Goal: Information Seeking & Learning: Check status

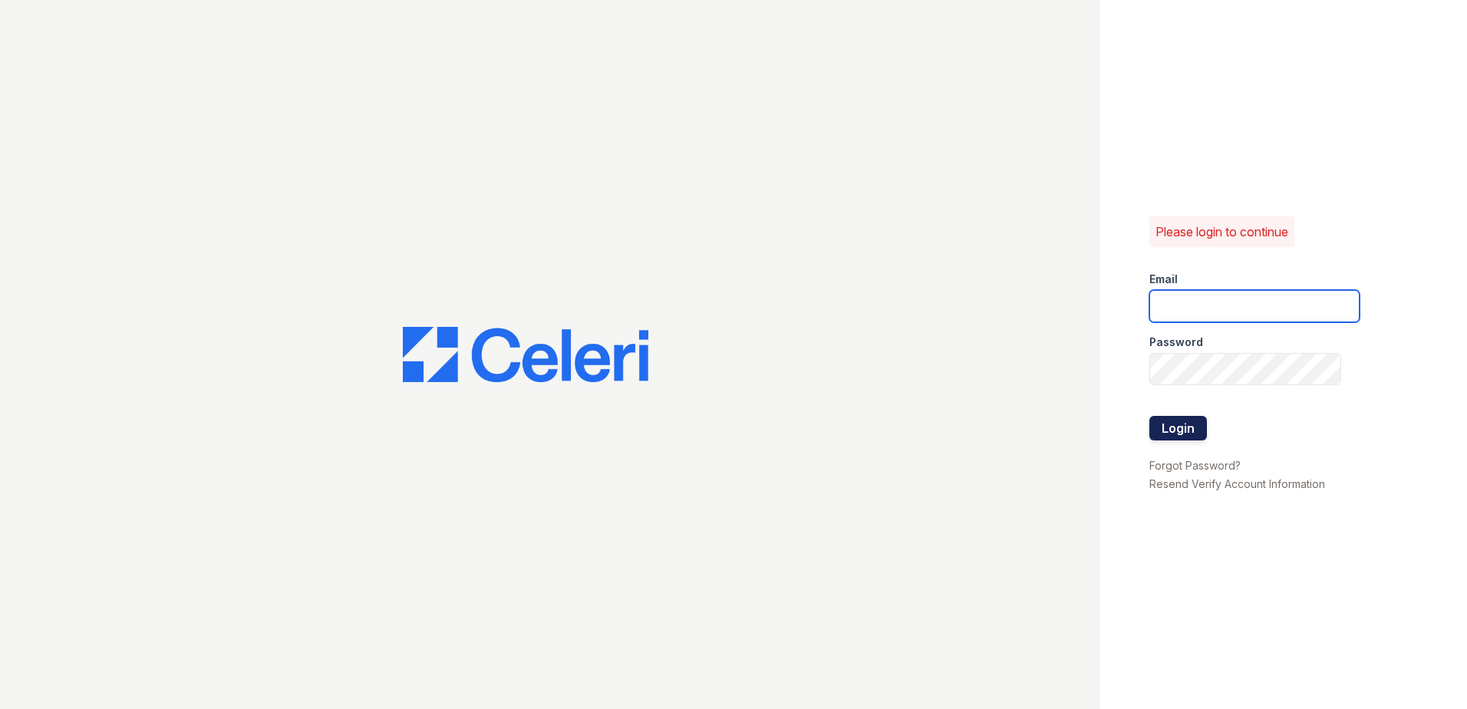
type input "ccharles@trinity-pm.com"
click at [1168, 428] on button "Login" at bounding box center [1179, 428] width 58 height 25
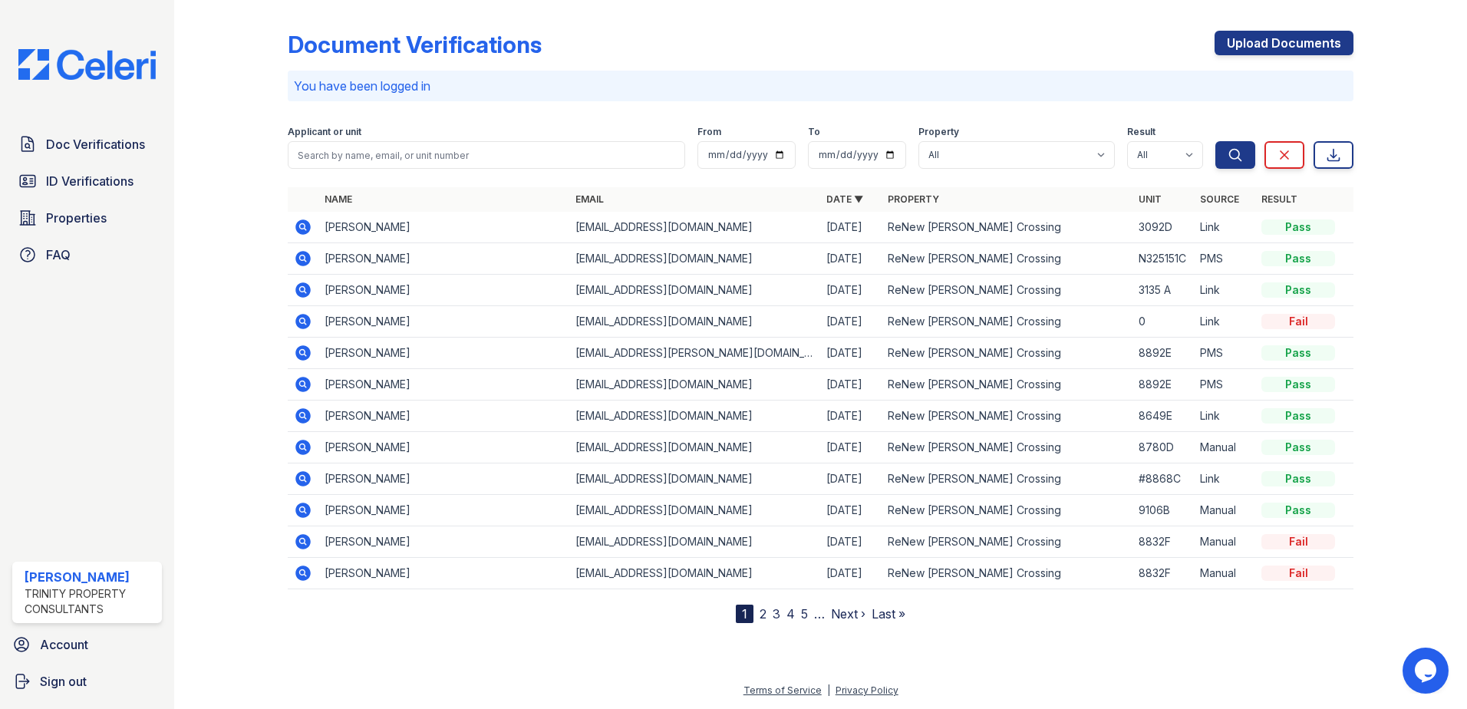
click at [299, 219] on icon at bounding box center [303, 227] width 18 height 18
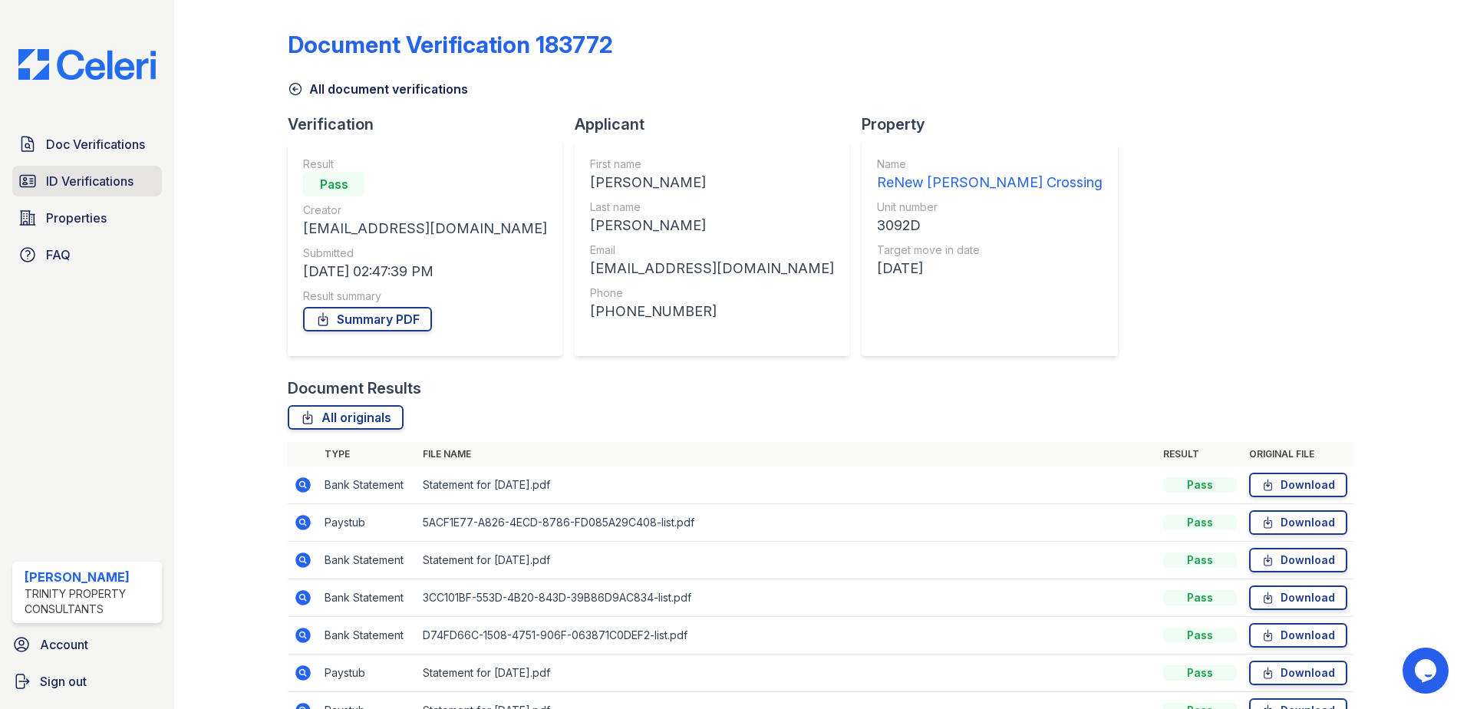
drag, startPoint x: 71, startPoint y: 187, endPoint x: 90, endPoint y: 195, distance: 20.0
click at [71, 187] on span "ID Verifications" at bounding box center [89, 181] width 87 height 18
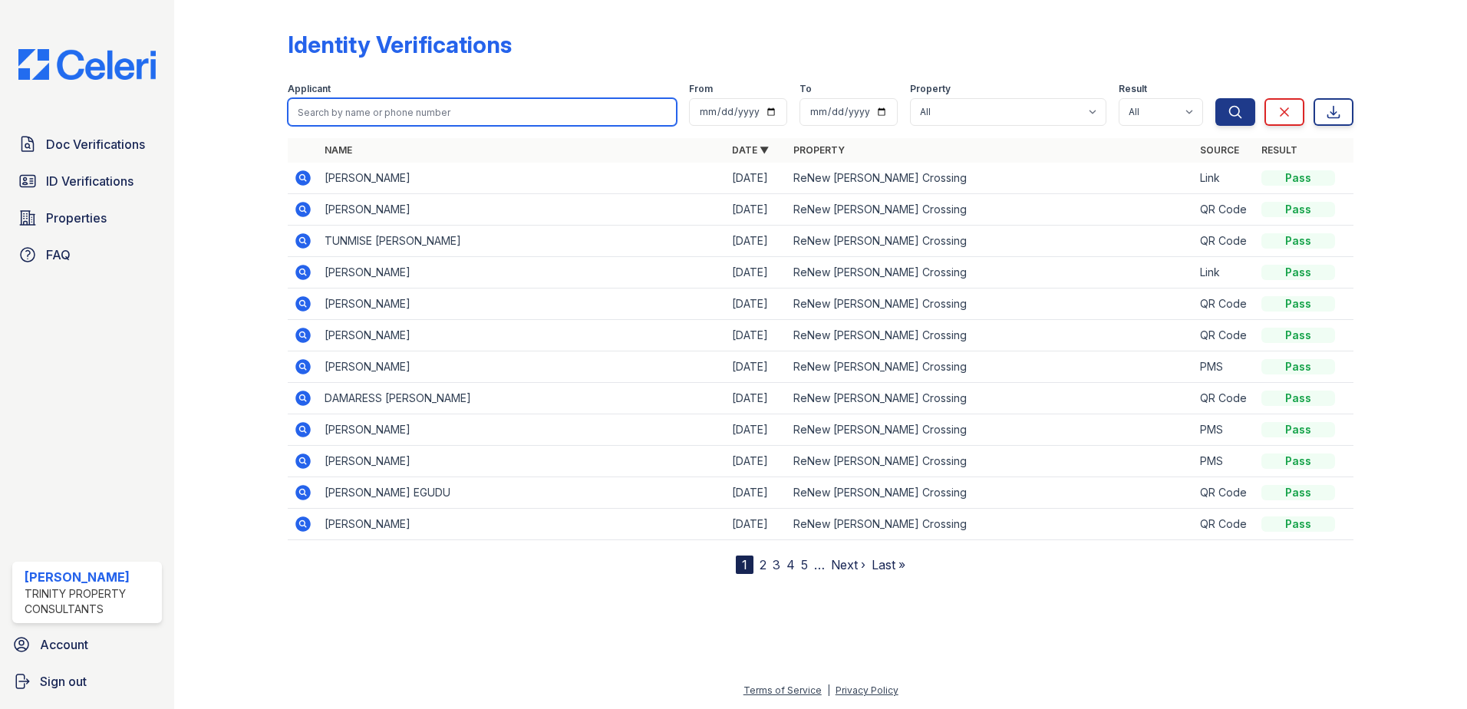
click at [308, 110] on input "search" at bounding box center [482, 112] width 389 height 28
paste input "Bennett"
type input "Bennett"
click at [1215, 98] on button "Search" at bounding box center [1235, 112] width 40 height 28
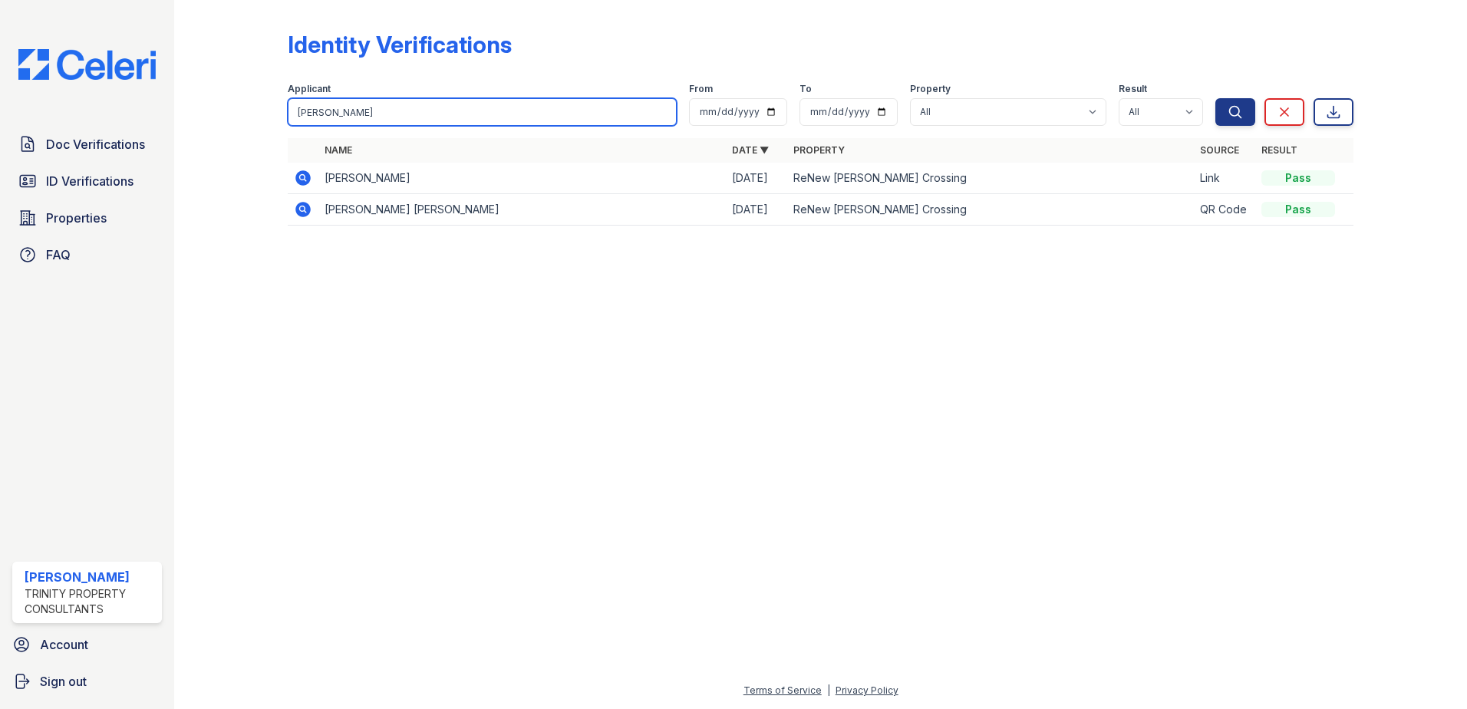
click at [401, 121] on input "Bennett" at bounding box center [482, 112] width 389 height 28
type input "B"
paste input "Ntumsi"
type input "Ntumsi"
click at [1215, 98] on button "Search" at bounding box center [1235, 112] width 40 height 28
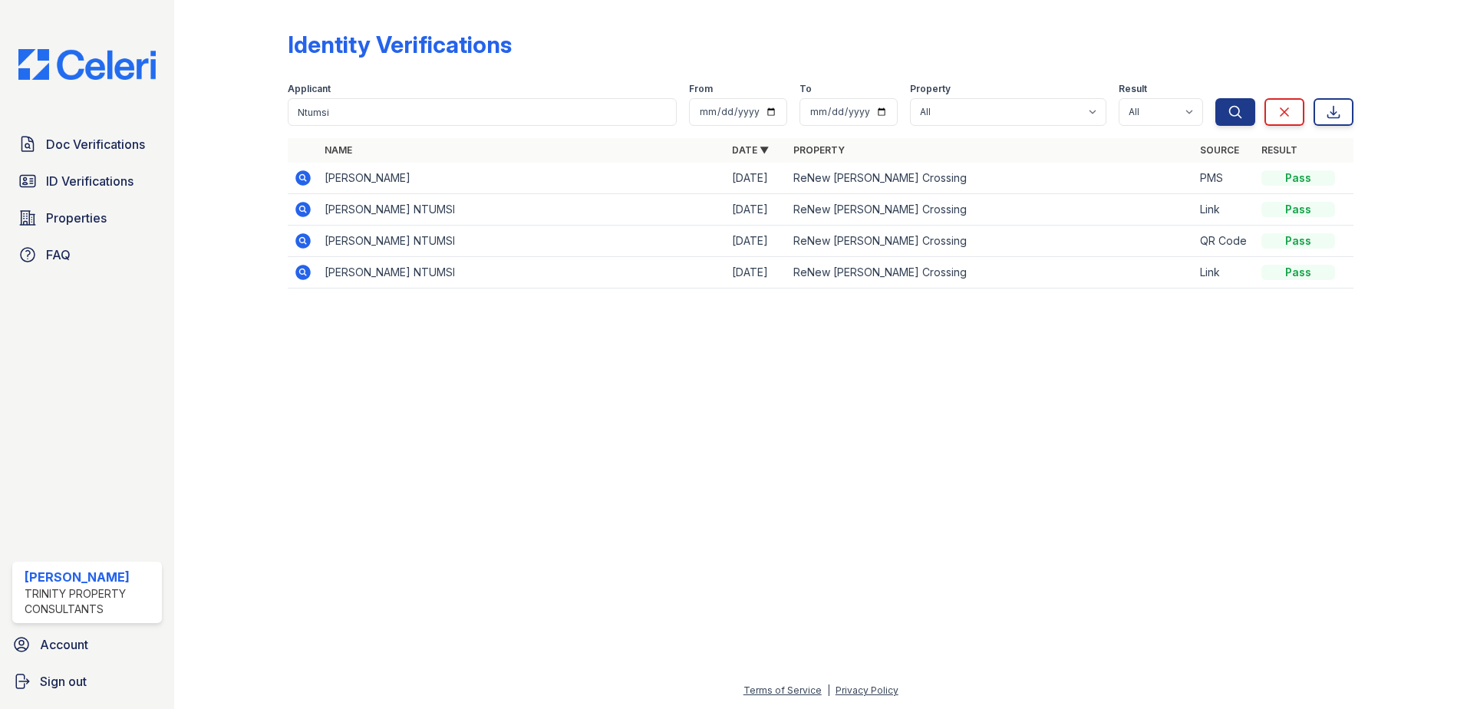
click at [297, 173] on icon at bounding box center [303, 178] width 18 height 18
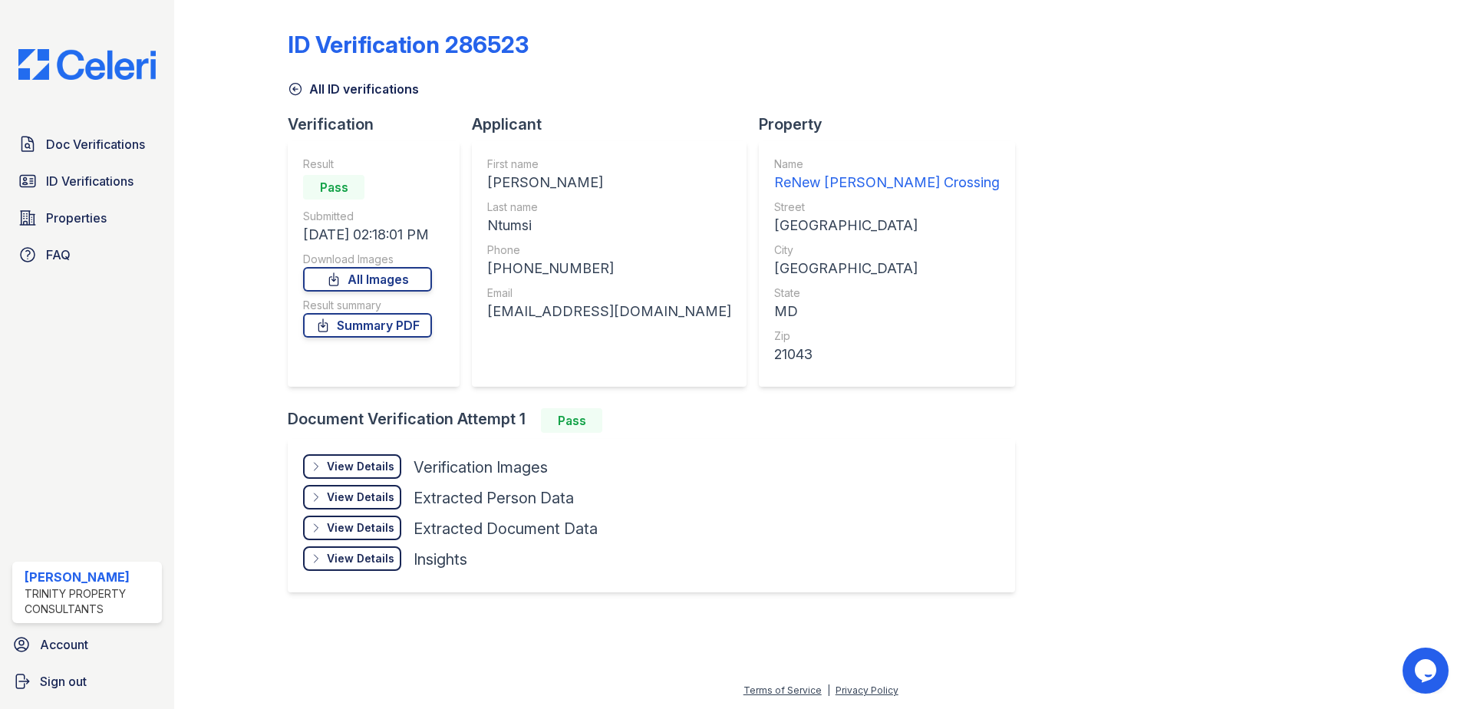
click at [101, 123] on div "Doc Verifications ID Verifications Properties FAQ Candis Charles Trinity Proper…" at bounding box center [87, 354] width 174 height 709
click at [100, 143] on span "Doc Verifications" at bounding box center [95, 144] width 99 height 18
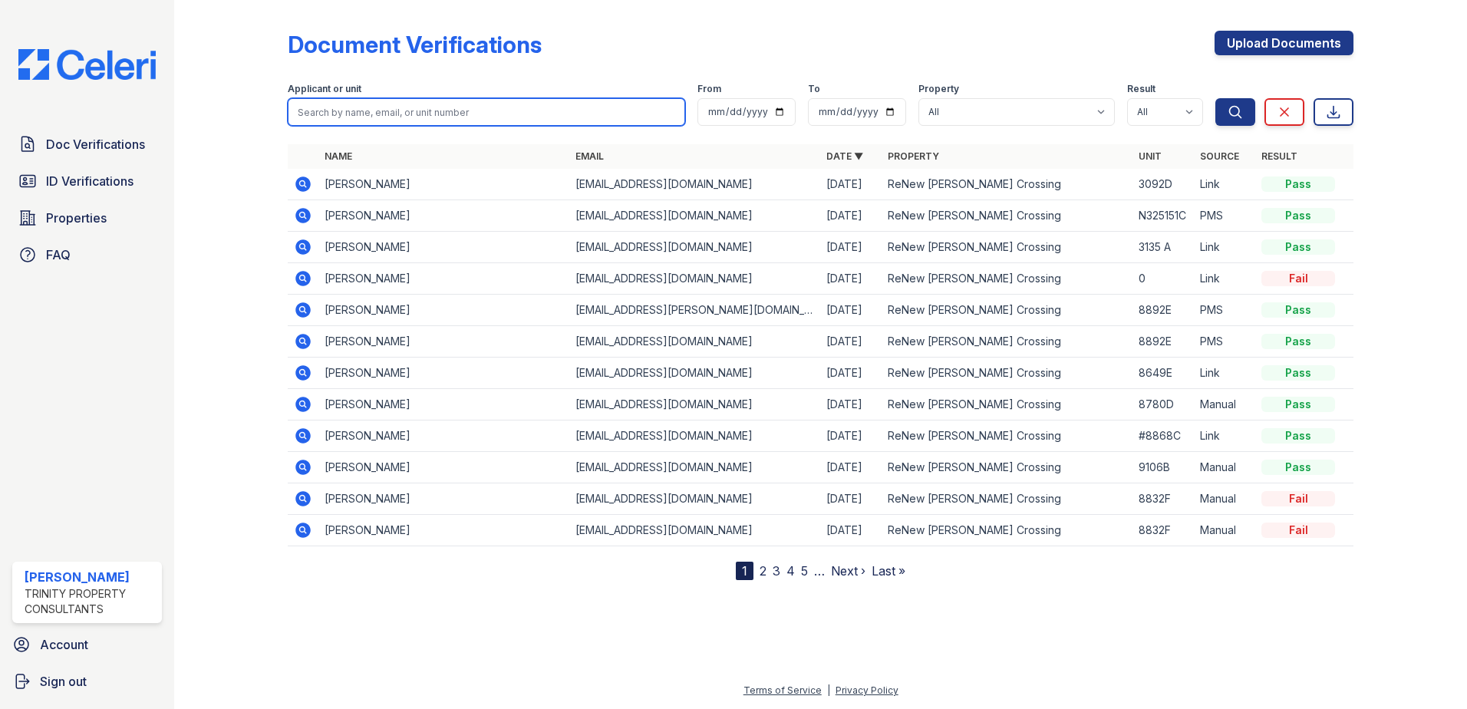
click at [408, 117] on input "search" at bounding box center [486, 112] width 397 height 28
paste input "Ntumsi"
type input "Ntumsi"
click at [1215, 98] on button "Search" at bounding box center [1235, 112] width 40 height 28
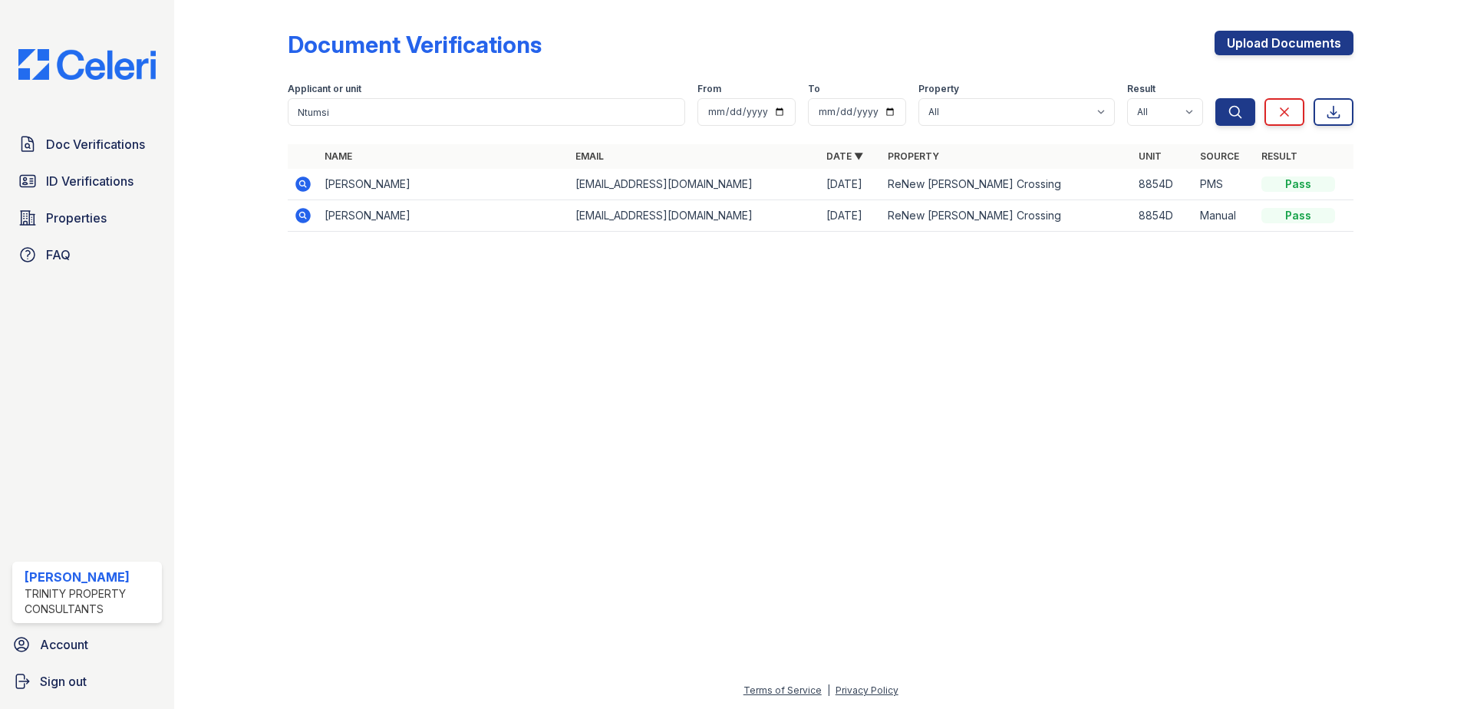
click at [314, 187] on td at bounding box center [303, 184] width 31 height 31
click at [309, 186] on icon at bounding box center [302, 183] width 15 height 15
